Goal: Find specific fact: Find specific fact

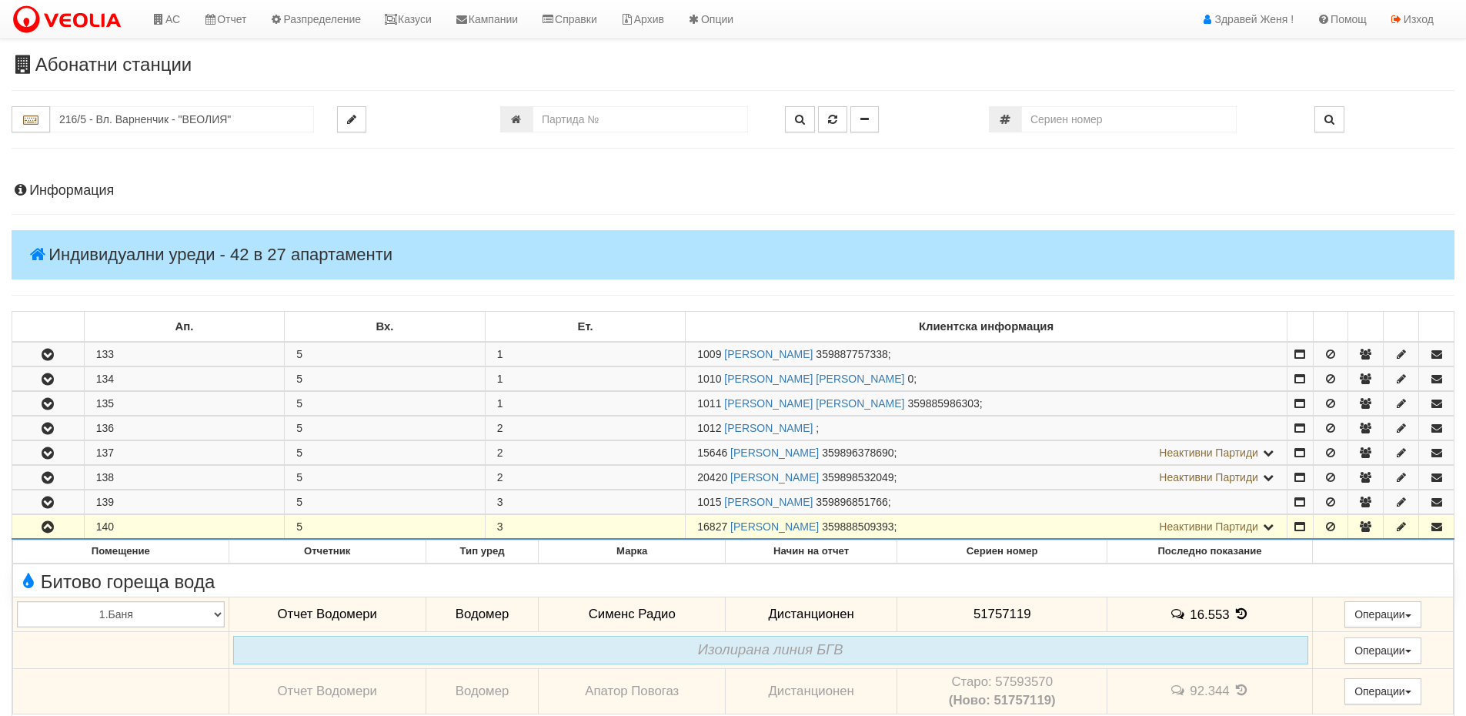
scroll to position [385, 0]
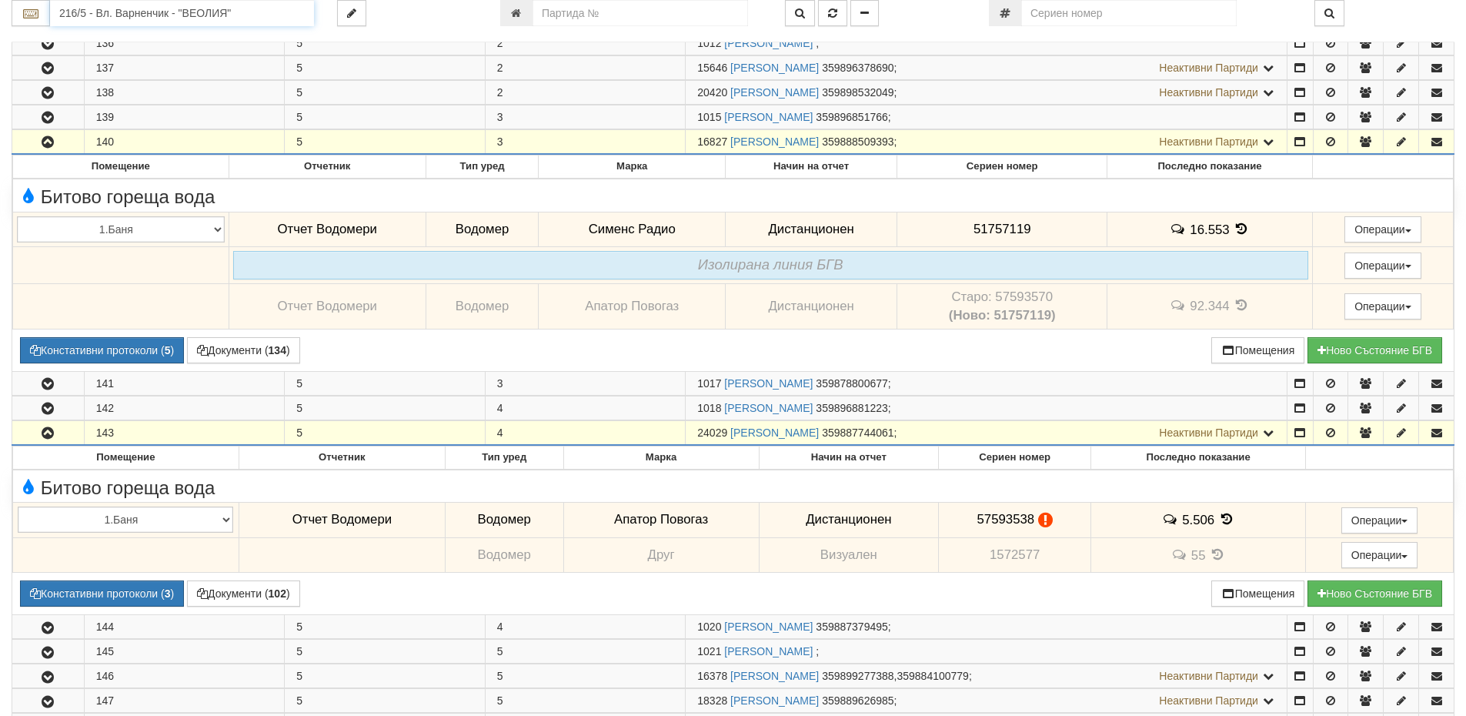
click at [73, 17] on input "216/5 - Вл. Варненчик - "ВЕОЛИЯ"" at bounding box center [182, 13] width 264 height 26
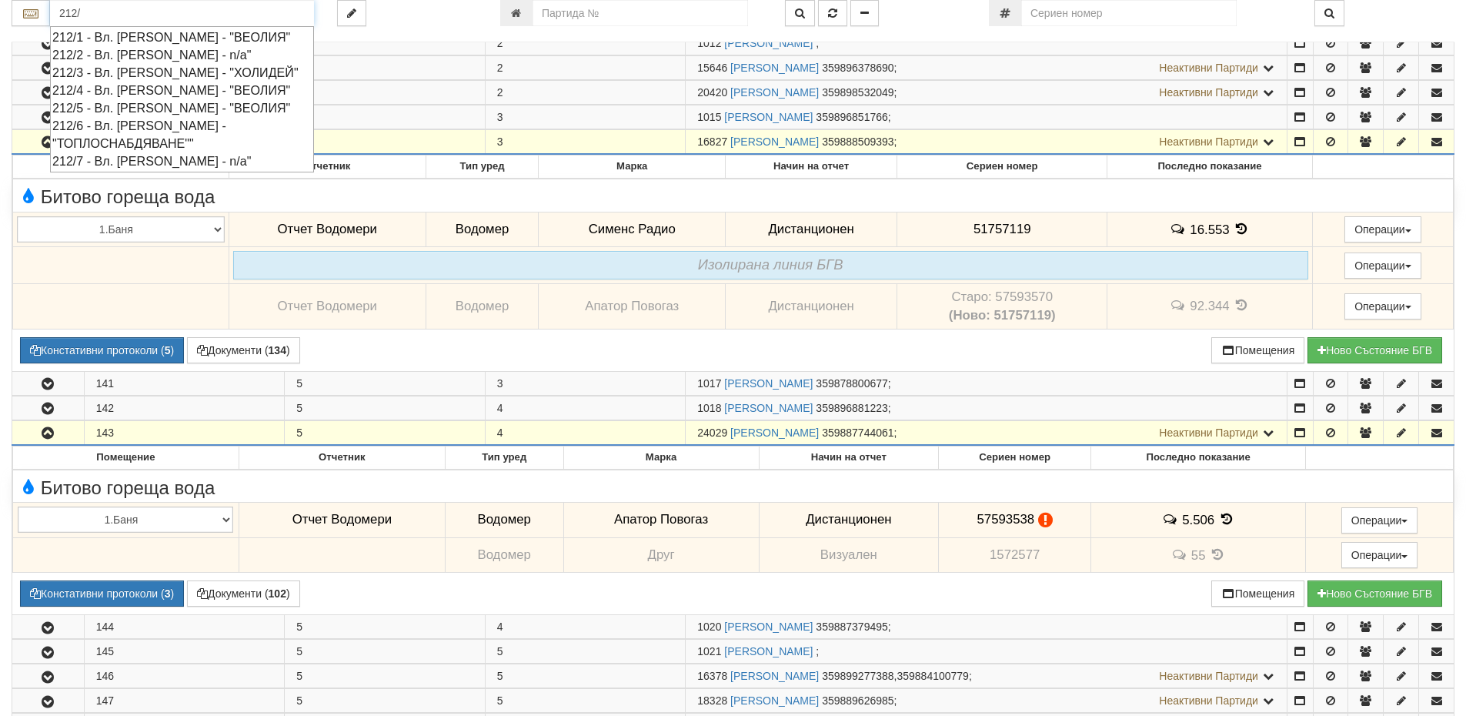
click at [117, 41] on div "212/1 - Вл. [PERSON_NAME] - "ВЕОЛИЯ"" at bounding box center [181, 37] width 259 height 18
type input "212/1 - Вл. [PERSON_NAME] - "ВЕОЛИЯ""
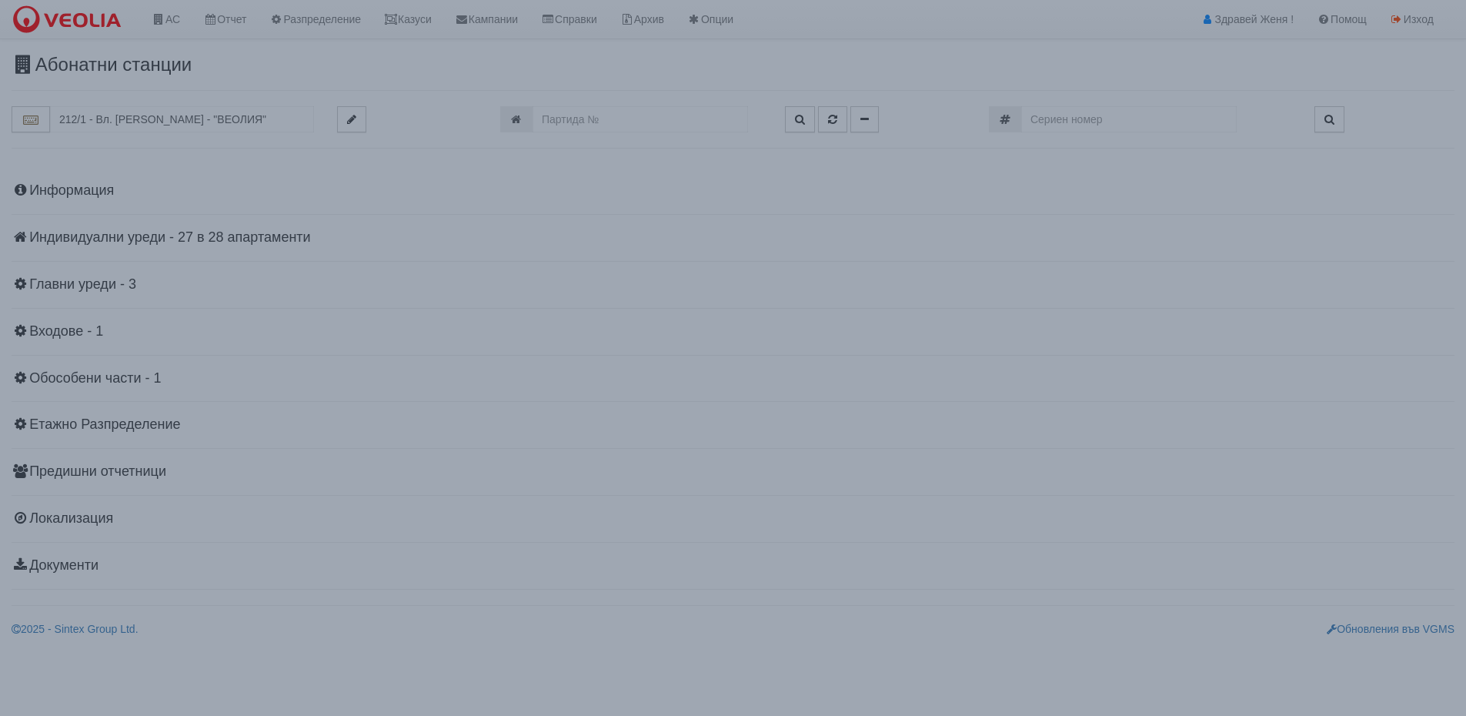
scroll to position [0, 0]
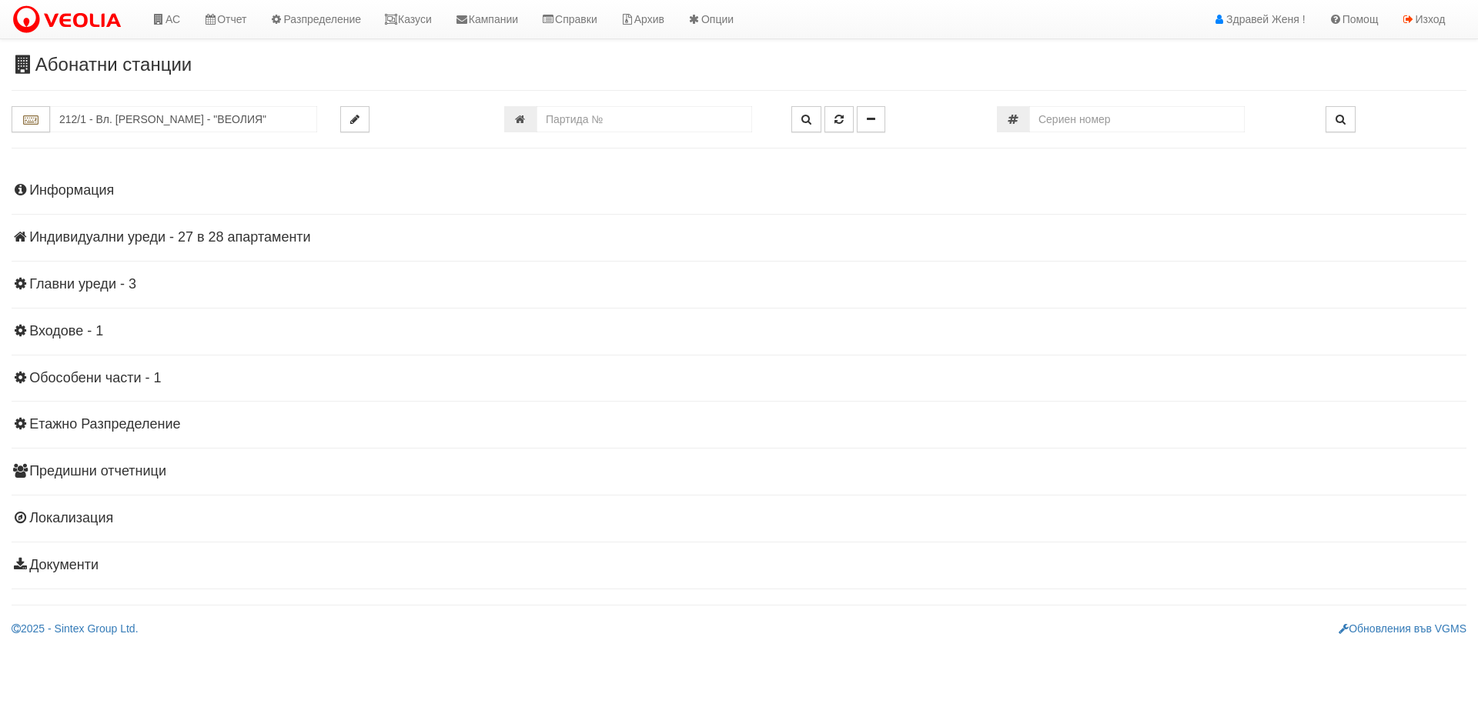
click at [141, 236] on h4 "Индивидуални уреди - 27 в 28 апартаменти" at bounding box center [739, 237] width 1455 height 15
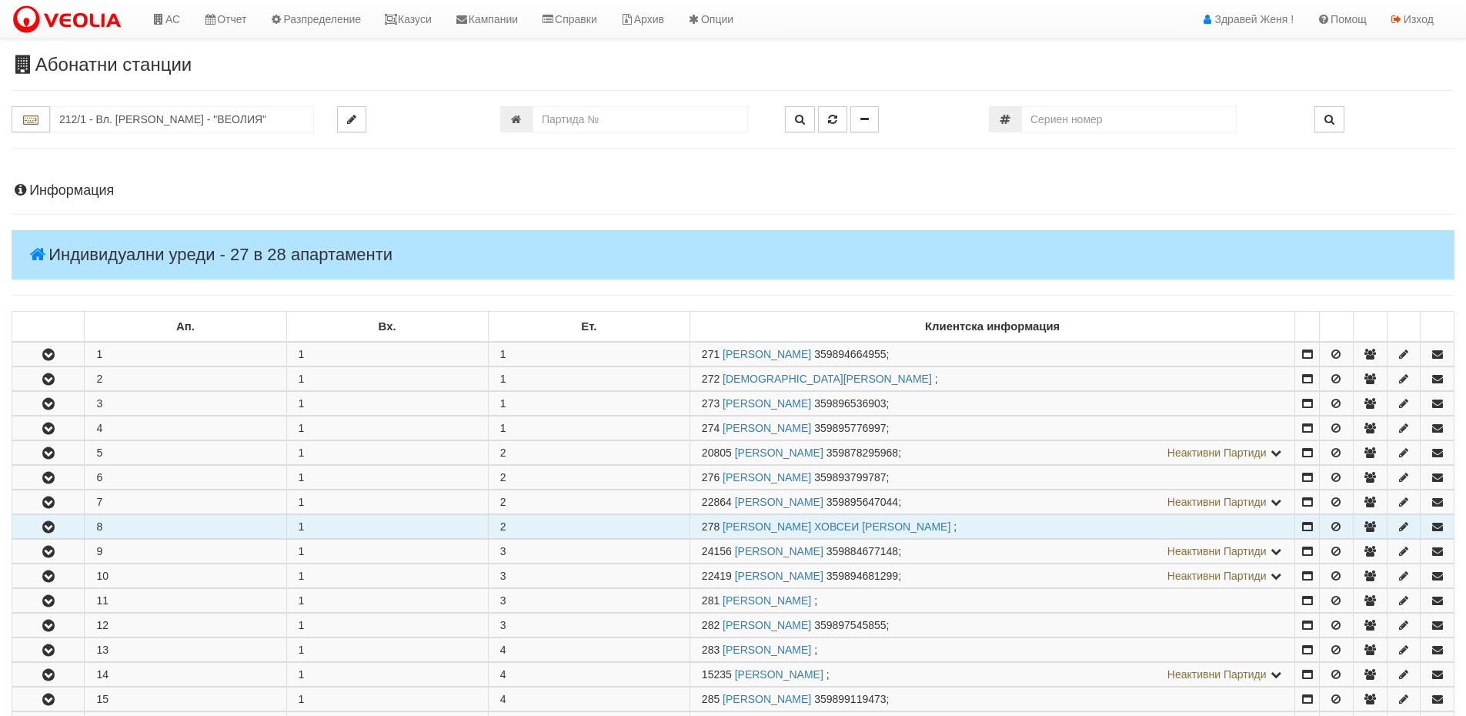
click at [48, 528] on icon "button" at bounding box center [48, 527] width 18 height 11
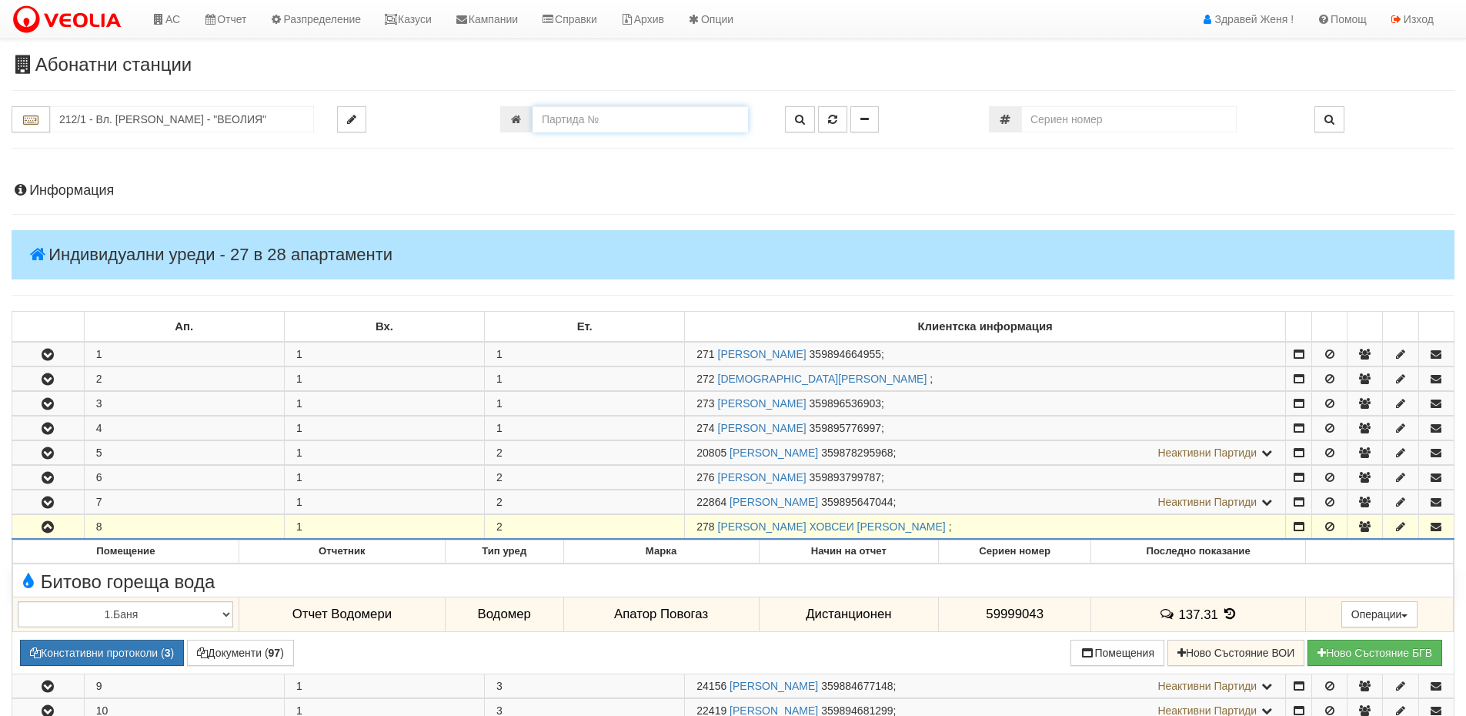
click at [603, 115] on input "number" at bounding box center [641, 119] width 216 height 26
type input "4480"
click at [794, 122] on button "button" at bounding box center [800, 119] width 30 height 26
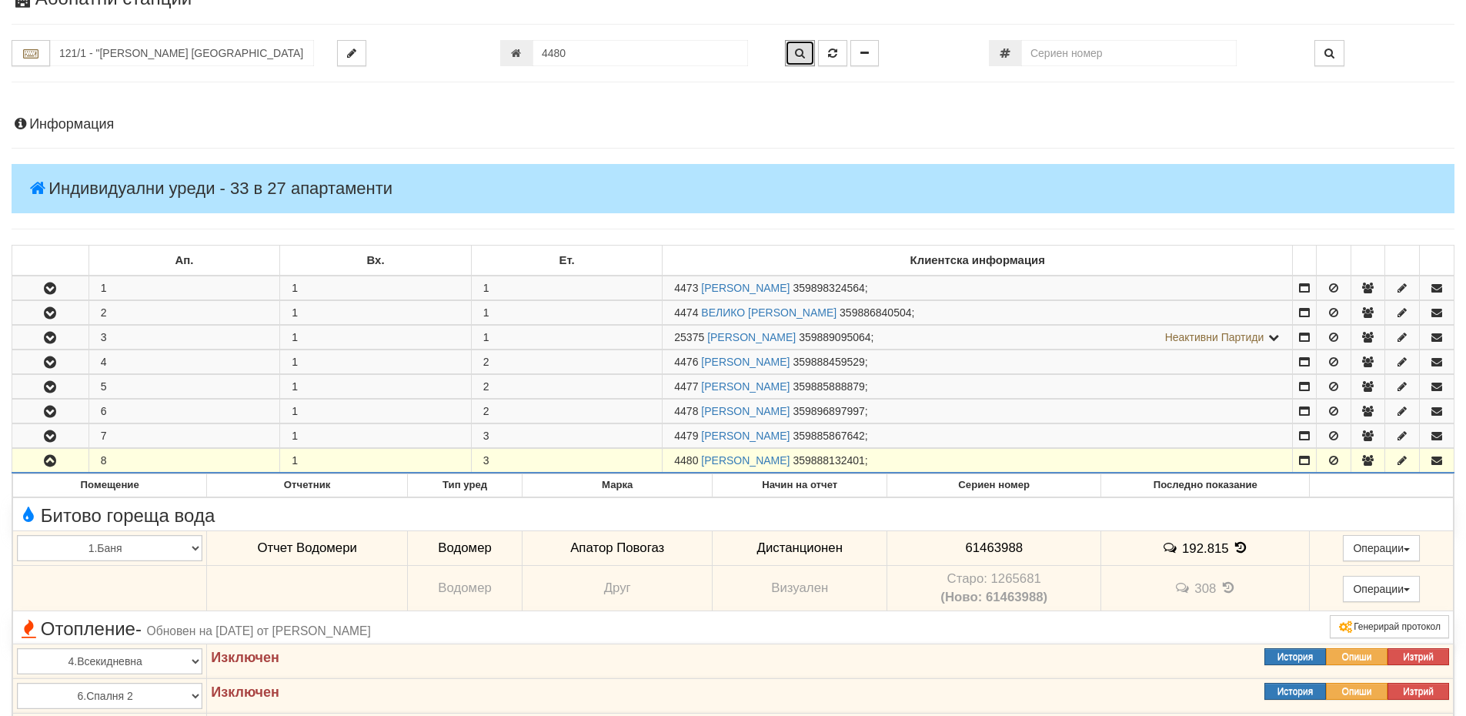
scroll to position [92, 0]
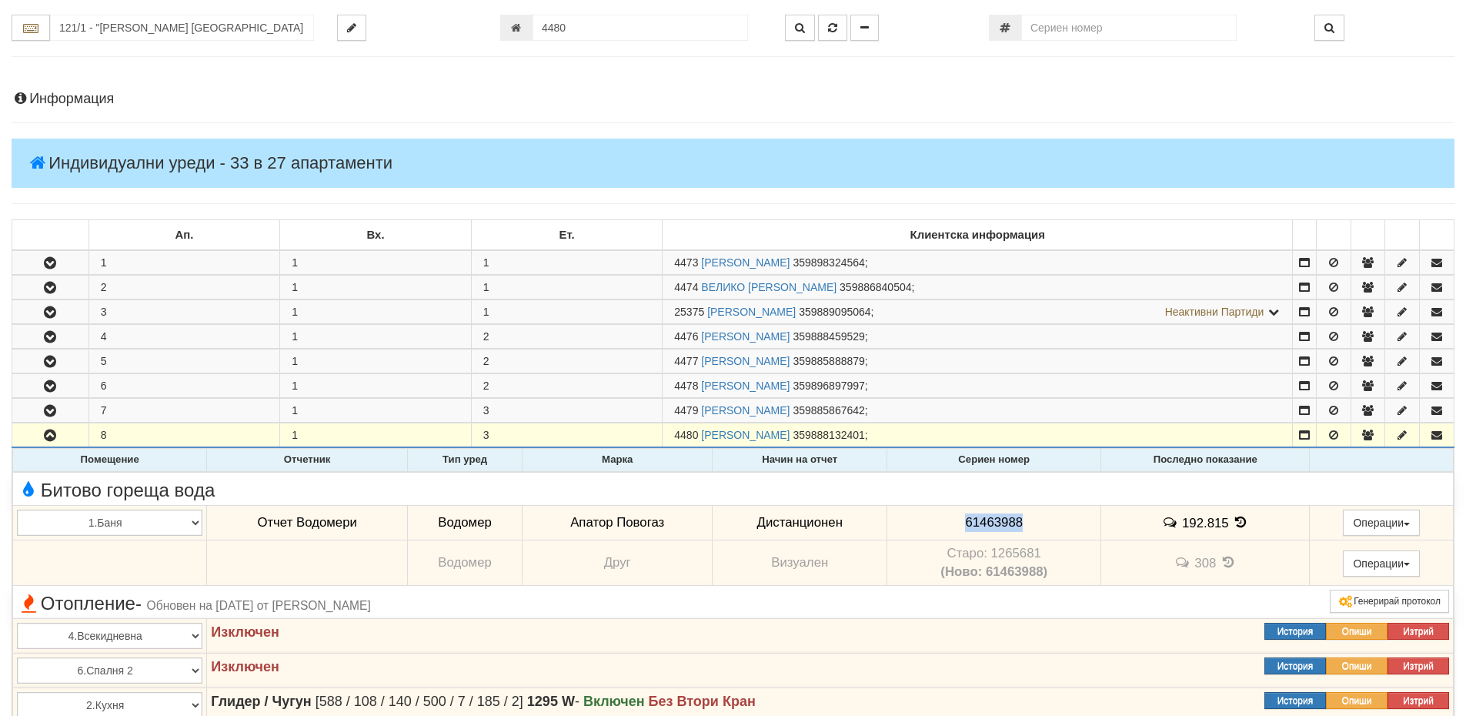
drag, startPoint x: 1026, startPoint y: 523, endPoint x: 958, endPoint y: 523, distance: 68.5
click at [958, 523] on td "61463988" at bounding box center [994, 522] width 214 height 35
copy span "61463988"
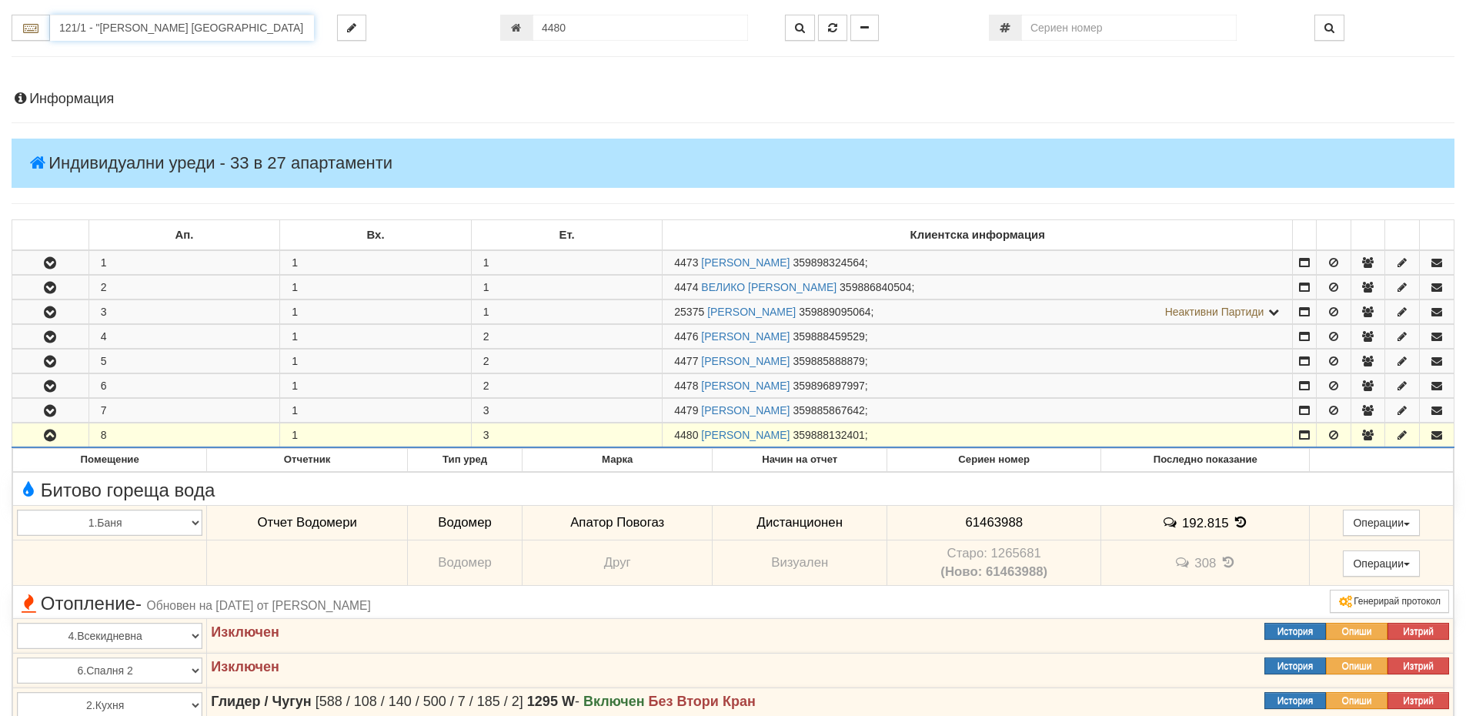
click at [137, 25] on input "121/1 - "[PERSON_NAME] [GEOGRAPHIC_DATA] " ЕАД" at bounding box center [182, 28] width 264 height 26
click at [150, 52] on div "133/6 - Младост - "ТЕХЕМ"" at bounding box center [181, 52] width 259 height 18
type input "133/6 - Младост - "ТЕХЕМ""
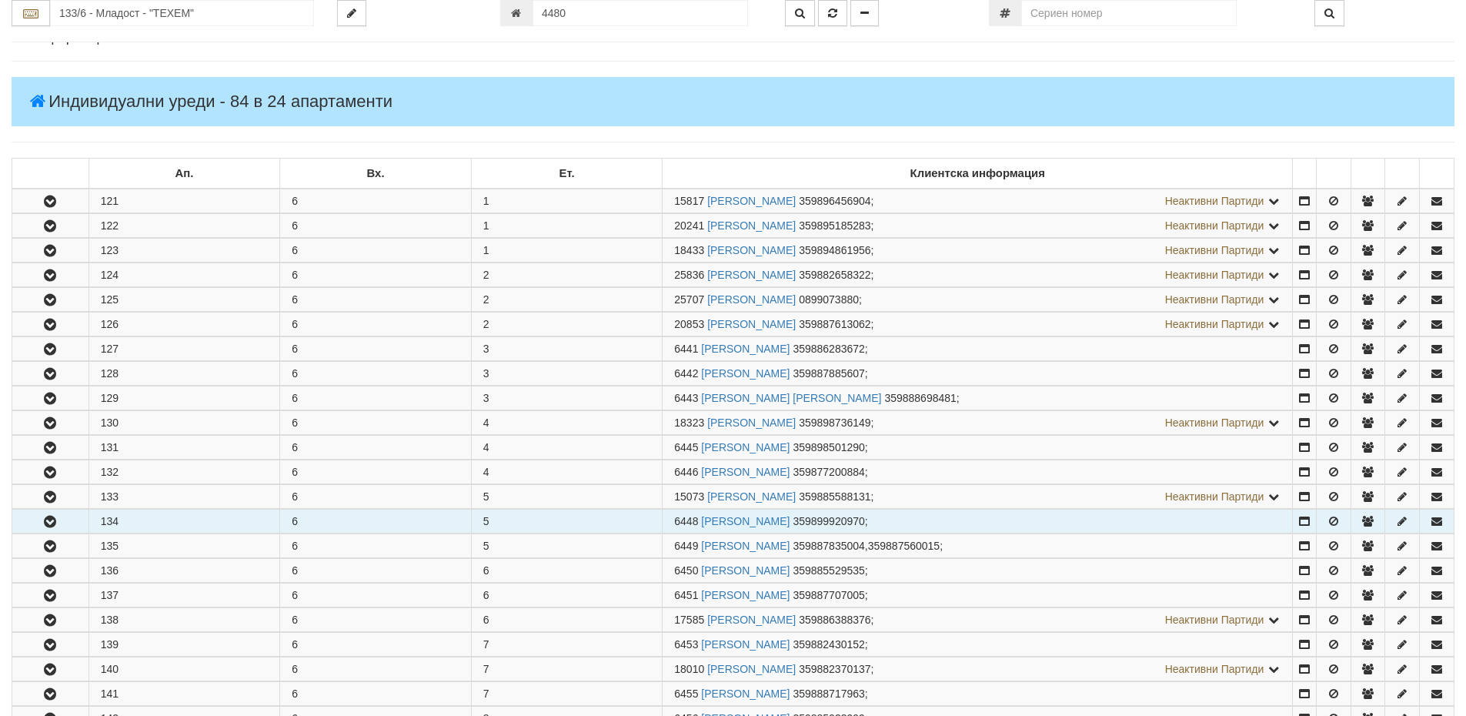
scroll to position [154, 0]
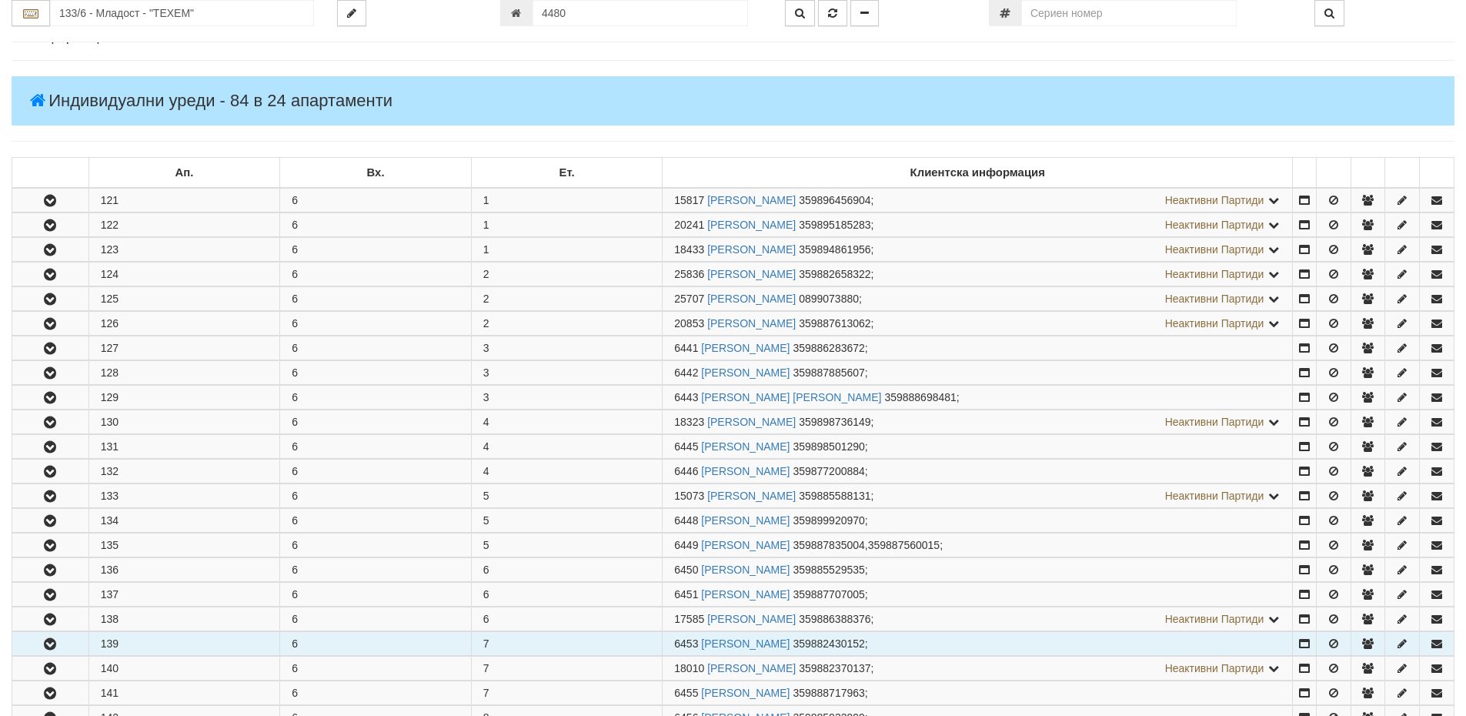
click at [75, 647] on button "button" at bounding box center [50, 643] width 76 height 23
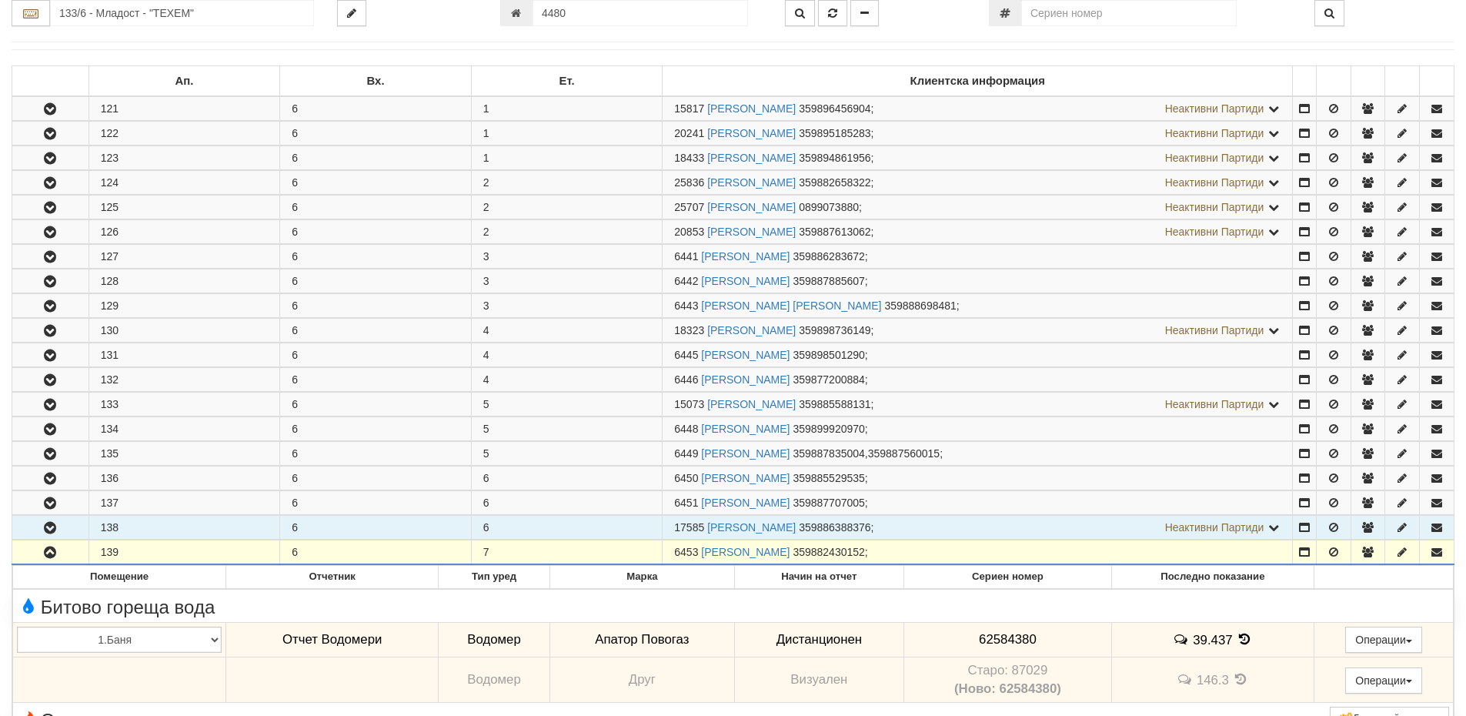
scroll to position [385, 0]
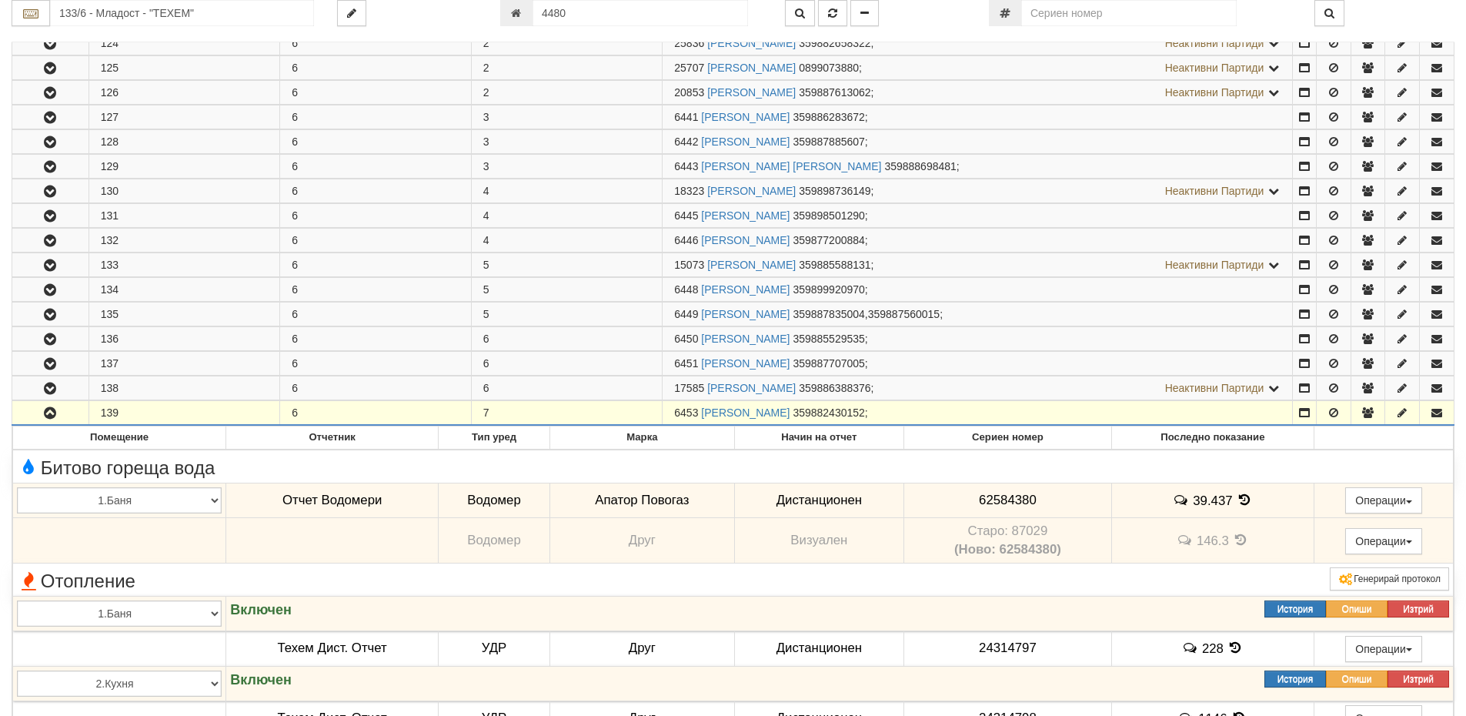
drag, startPoint x: 700, startPoint y: 409, endPoint x: 674, endPoint y: 411, distance: 26.2
click at [674, 411] on td "6453 [PERSON_NAME] 359882430152 ;" at bounding box center [978, 413] width 630 height 25
copy span "6453"
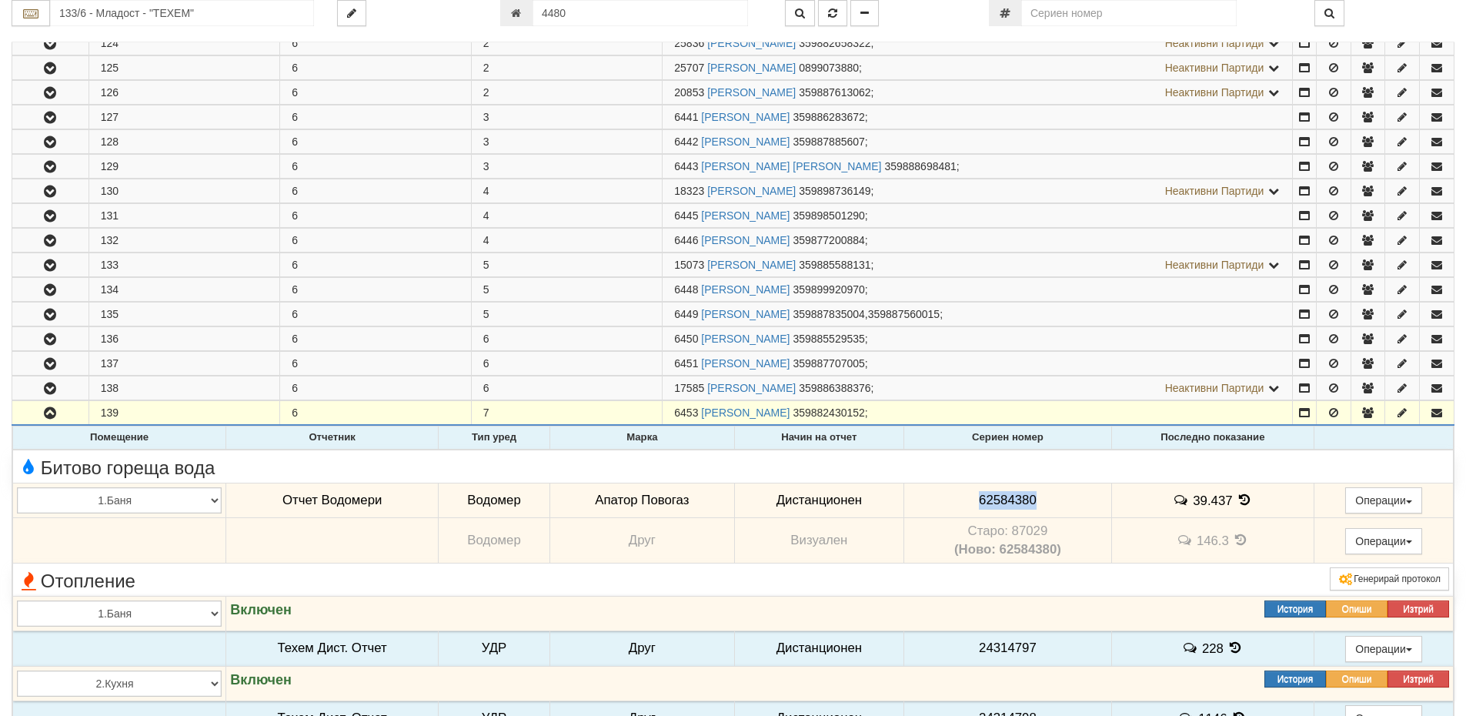
drag, startPoint x: 1044, startPoint y: 498, endPoint x: 941, endPoint y: 486, distance: 103.1
click at [941, 486] on td "62584380" at bounding box center [1008, 500] width 208 height 35
copy span "62584380"
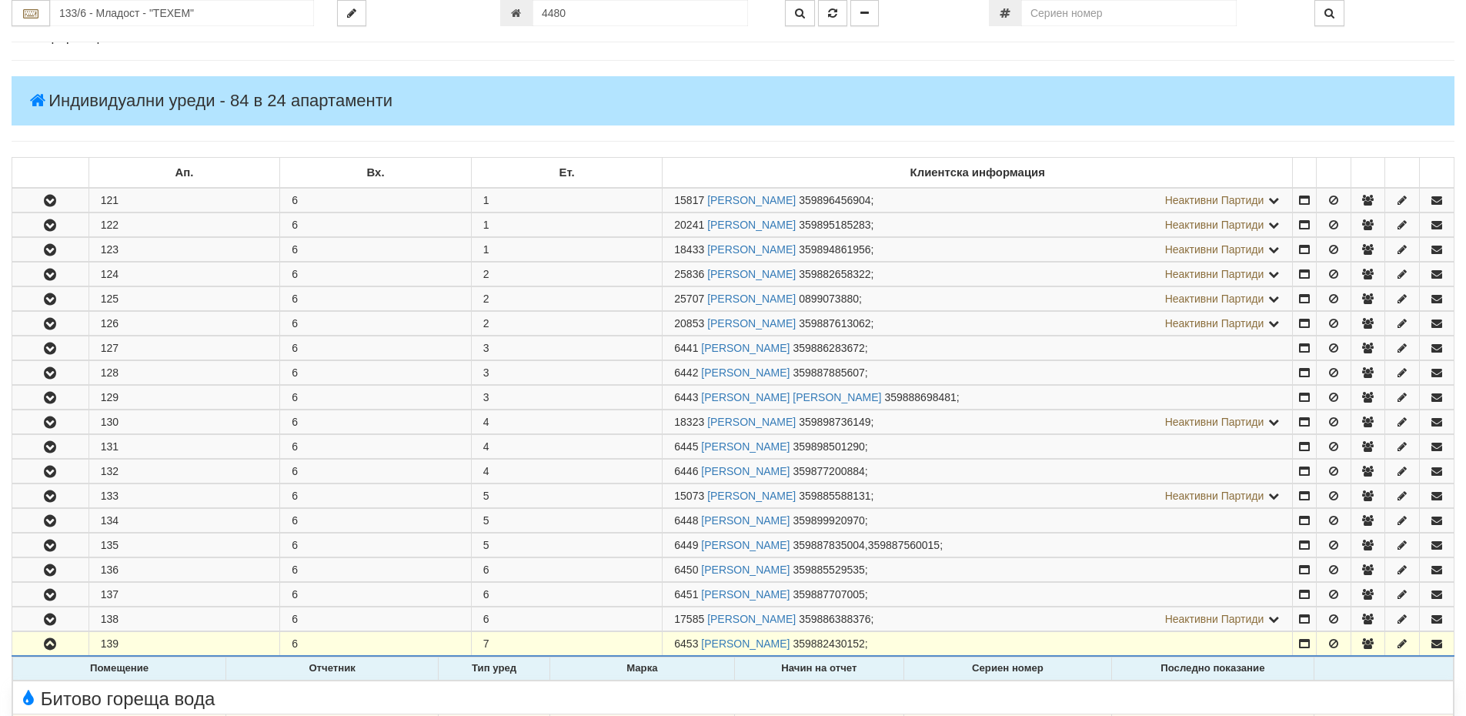
scroll to position [77, 0]
